Goal: Find specific page/section: Find specific page/section

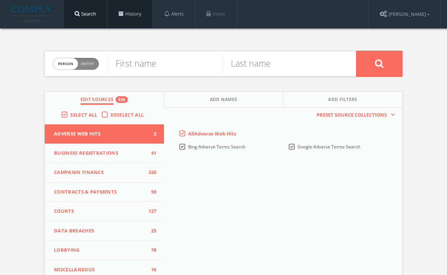
click at [126, 11] on link "History" at bounding box center [130, 14] width 45 height 28
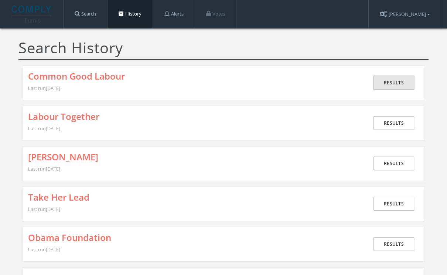
click at [387, 83] on link "Results" at bounding box center [394, 83] width 41 height 14
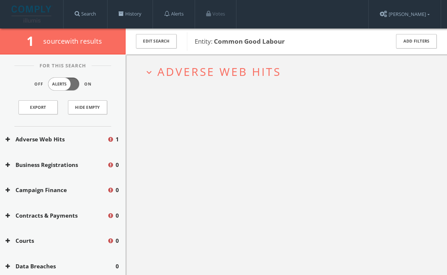
click at [342, 66] on button "expand_more Adverse Web Hits" at bounding box center [289, 71] width 290 height 12
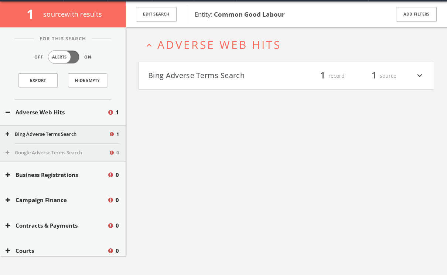
click at [297, 82] on h4 "Bing Adverse Terms Search filter_list 1 record 1 source expand_more" at bounding box center [286, 75] width 295 height 27
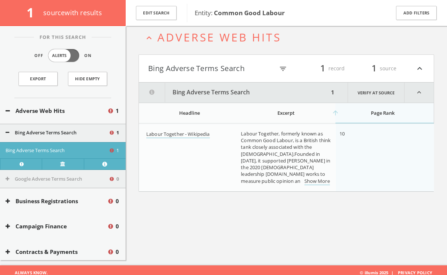
scroll to position [43, 0]
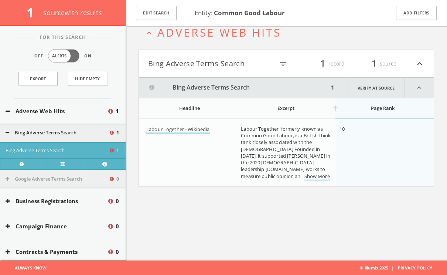
click at [205, 127] on link "Labour Together - Wikipedia" at bounding box center [178, 130] width 64 height 8
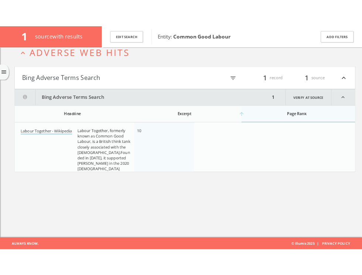
scroll to position [37, 0]
